Goal: Task Accomplishment & Management: Use online tool/utility

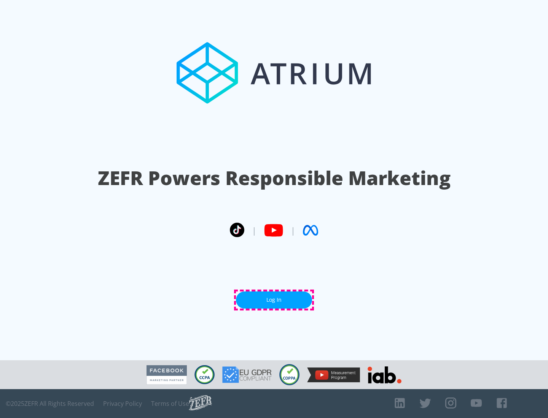
click at [274, 300] on link "Log In" at bounding box center [274, 300] width 76 height 17
